Goal: Task Accomplishment & Management: Use online tool/utility

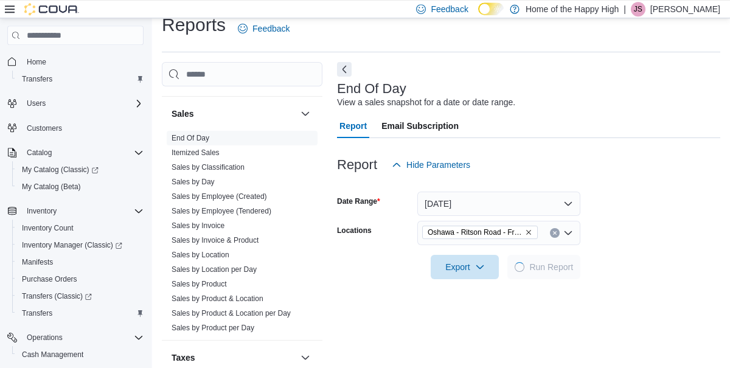
scroll to position [472, 0]
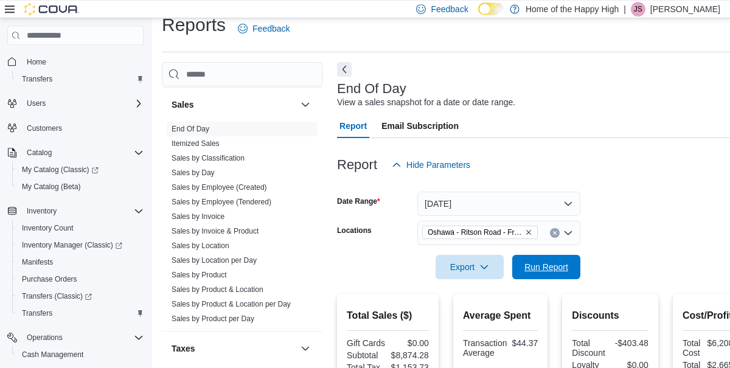
click at [547, 263] on span "Run Report" at bounding box center [547, 267] width 44 height 12
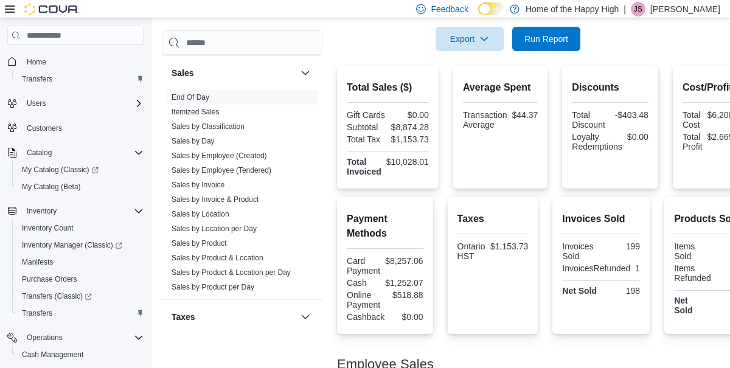
scroll to position [0, 0]
